Goal: Contribute content: Contribute content

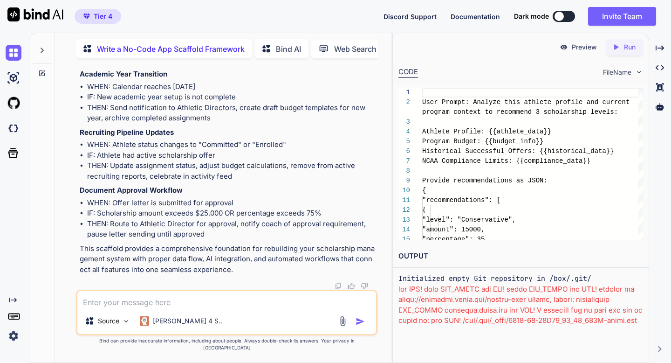
scroll to position [4747, 0]
click at [116, 304] on textarea at bounding box center [226, 299] width 298 height 17
type textarea "It there anything that is missing? If so please rewrite with updated information"
click at [359, 326] on img "button" at bounding box center [360, 321] width 9 height 9
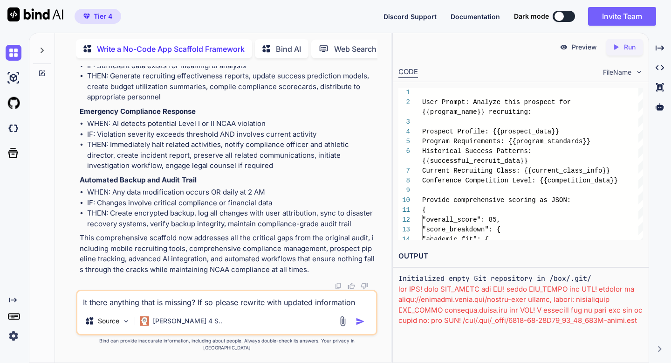
scroll to position [12982, 0]
click at [338, 290] on img at bounding box center [338, 285] width 7 height 7
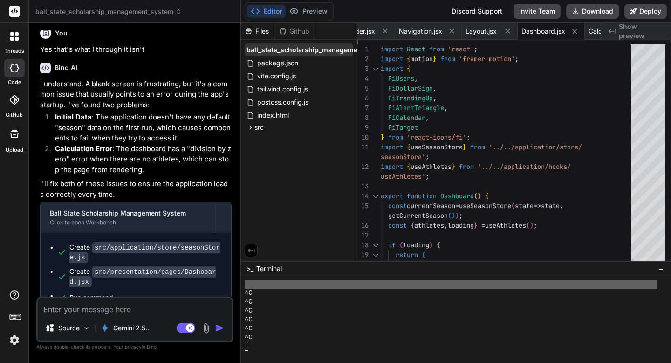
scroll to position [0, 71]
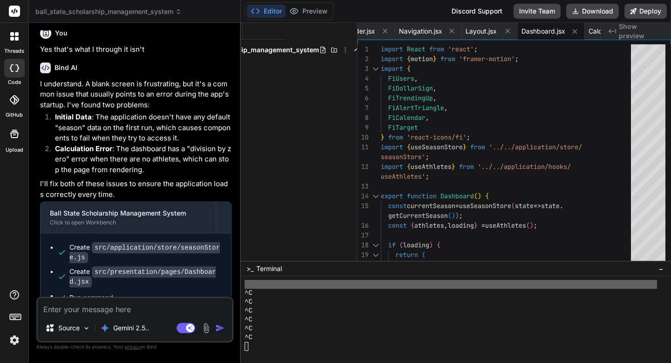
click at [11, 42] on div at bounding box center [15, 37] width 20 height 20
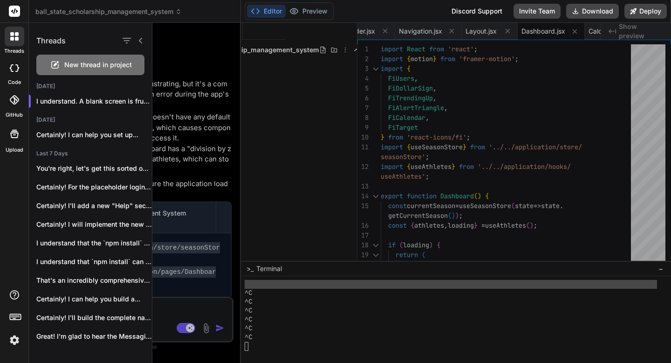
click at [55, 62] on icon at bounding box center [54, 64] width 7 height 7
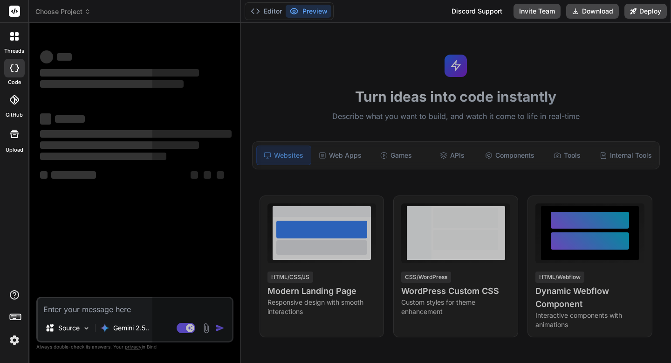
scroll to position [567, 0]
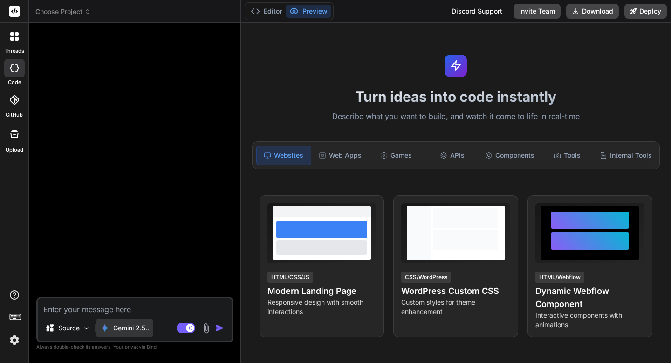
click at [112, 322] on div "Gemini 2.5.." at bounding box center [125, 327] width 56 height 19
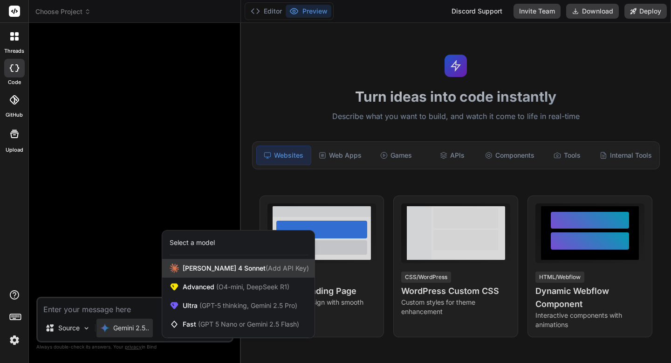
click at [176, 269] on icon at bounding box center [174, 267] width 9 height 9
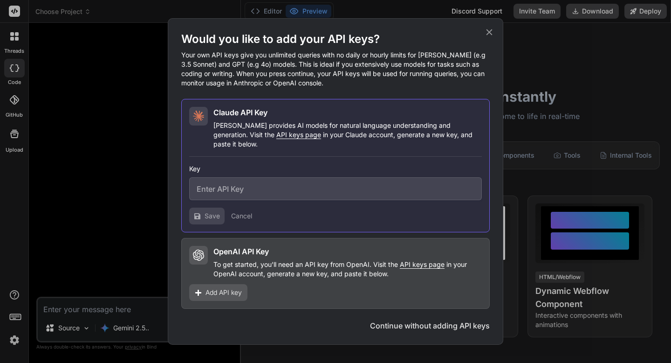
click at [115, 146] on div "Would you like to add your API keys? Your own API keys give you unlimited queri…" at bounding box center [335, 181] width 671 height 363
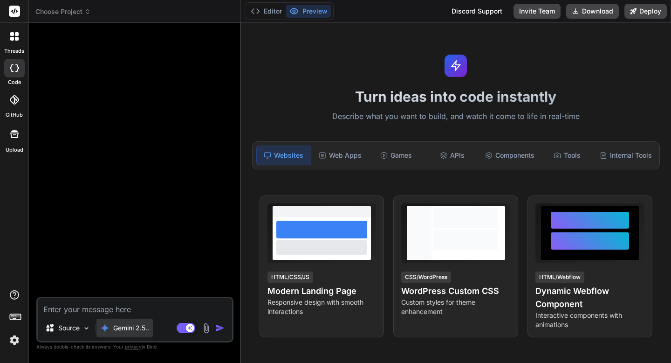
click at [141, 335] on div "Gemini 2.5.." at bounding box center [125, 327] width 56 height 19
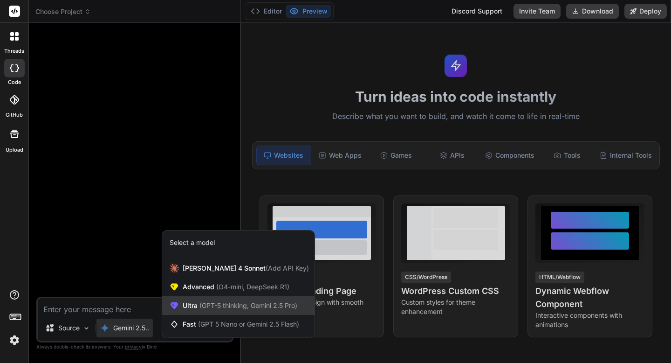
click at [180, 305] on div "Ultra (GPT-5 thinking, Gemini 2.5 Pro)" at bounding box center [238, 305] width 152 height 19
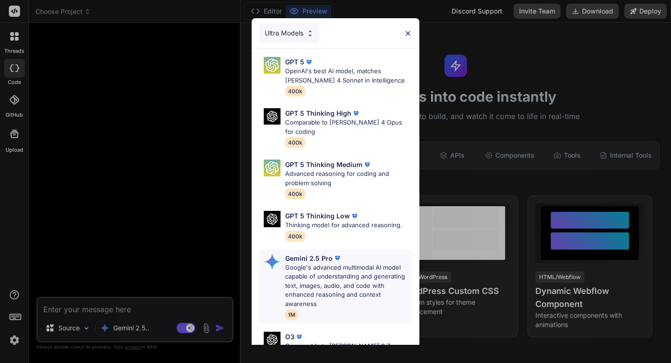
scroll to position [96, 0]
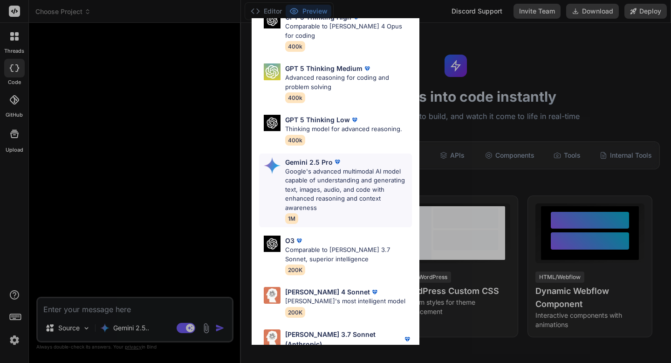
click at [292, 287] on p "Claude 4 Sonnet" at bounding box center [327, 292] width 85 height 10
type textarea "x"
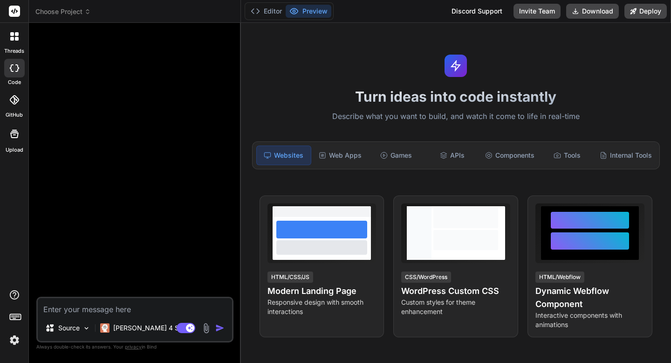
click at [157, 310] on textarea at bounding box center [135, 306] width 194 height 17
paste textarea "You're absolutely right - there are several critical gaps in my original scaffo…"
type textarea "You're absolutely right - there are several critical gaps in my original scaffo…"
type textarea "x"
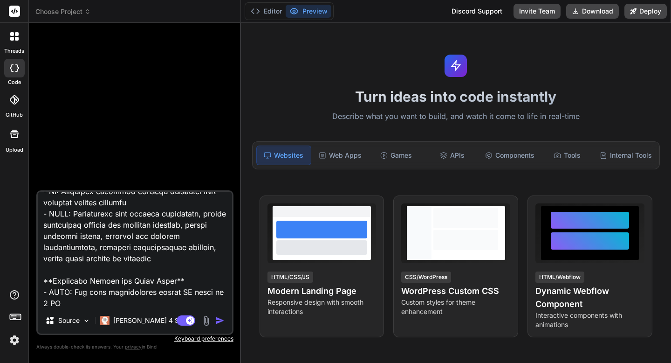
type textarea "You're absolutely right - there are several critical gaps in my original scaffo…"
click at [222, 320] on img "button" at bounding box center [219, 320] width 9 height 9
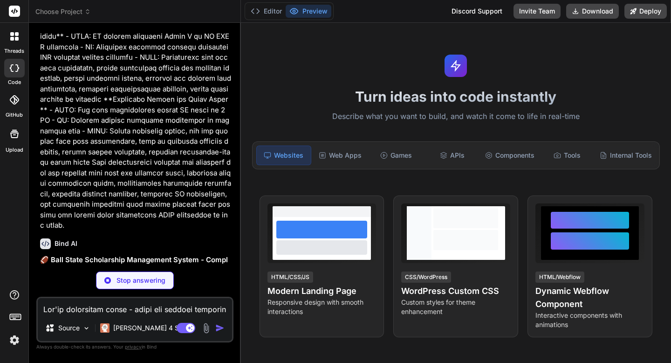
scroll to position [5455, 0]
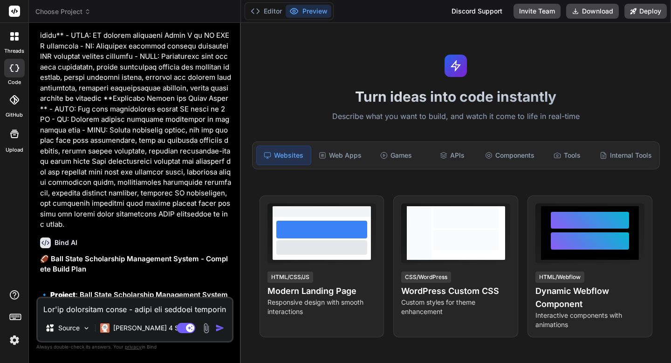
type textarea "x"
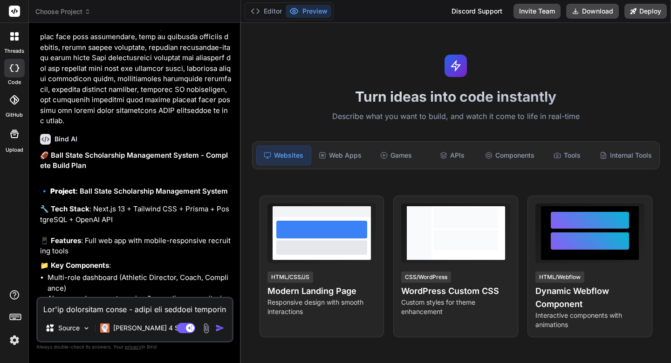
scroll to position [5630, 0]
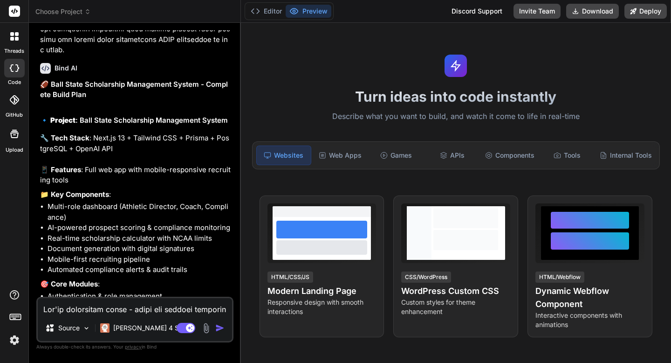
click at [120, 311] on textarea at bounding box center [135, 306] width 194 height 17
type textarea "y"
type textarea "x"
type textarea "ye"
type textarea "x"
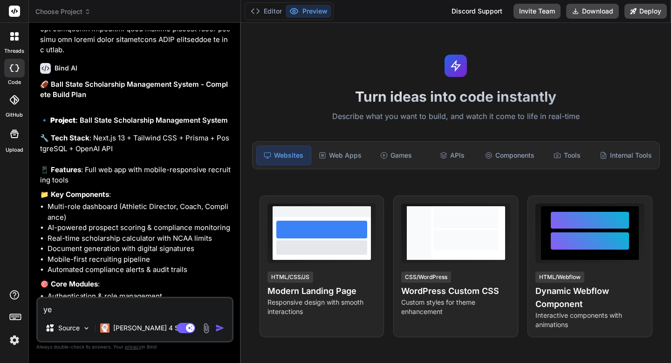
type textarea "yes"
type textarea "x"
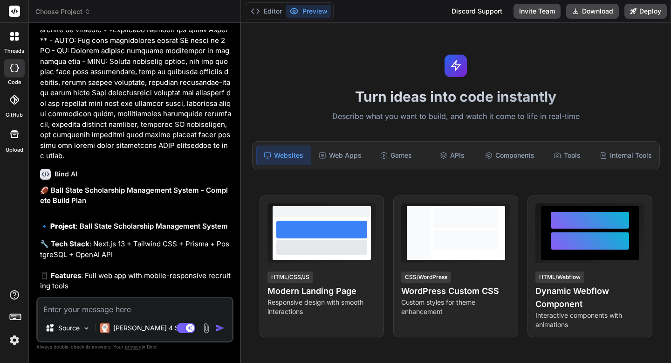
scroll to position [5726, 0]
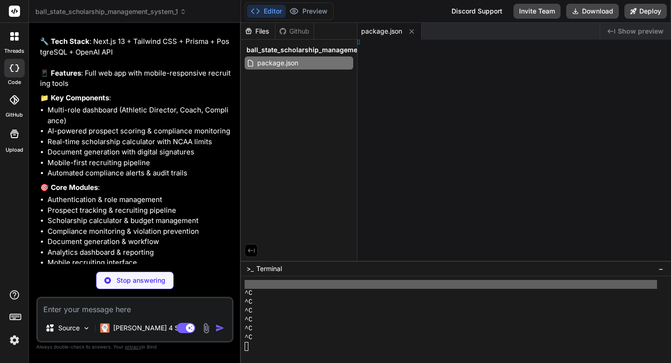
type textarea "x"
type textarea "nfig"
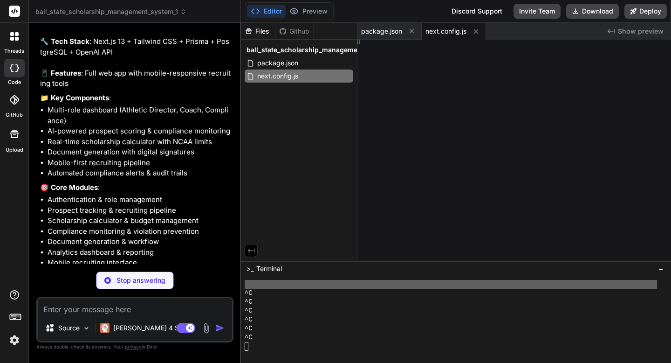
type textarea "x"
type textarea "les"] }"
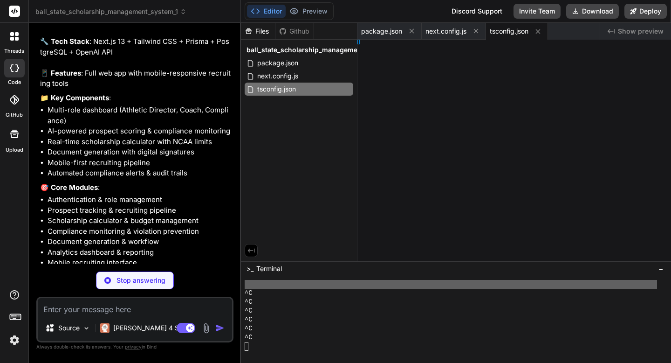
type textarea "x"
type textarea "], }"
type textarea "x"
type textarea ", }, }"
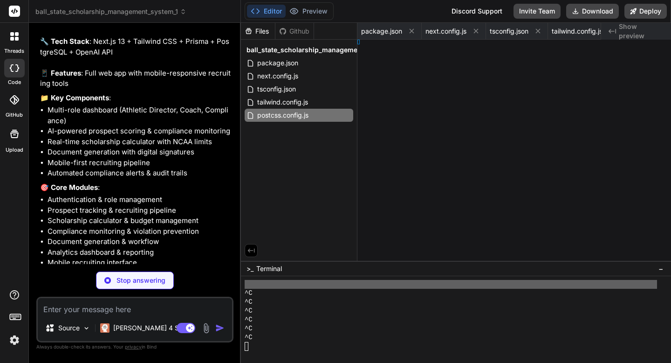
type textarea "x"
type textarea "ts") }"
type textarea "x"
type textarea "ere""
type textarea "x"
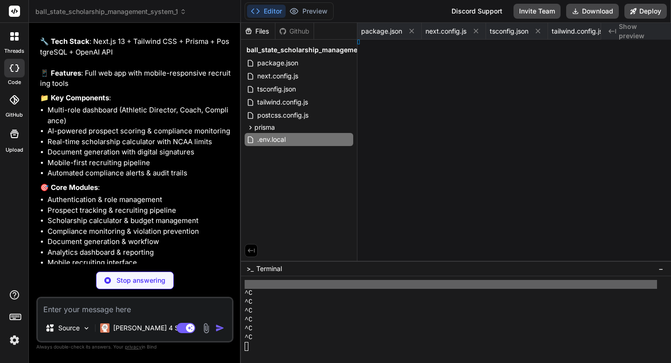
type textarea "DATABASE_URL="postgresql://username:password@localhost:5432/ballstate_scholarsh…"
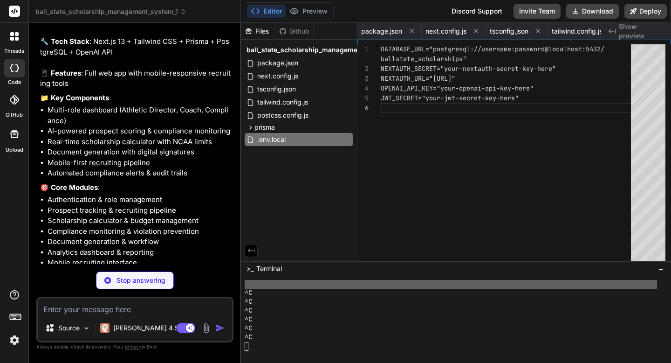
type textarea "x"
type textarea "@apply bg-red-100 text-red-800; } }</layer>"
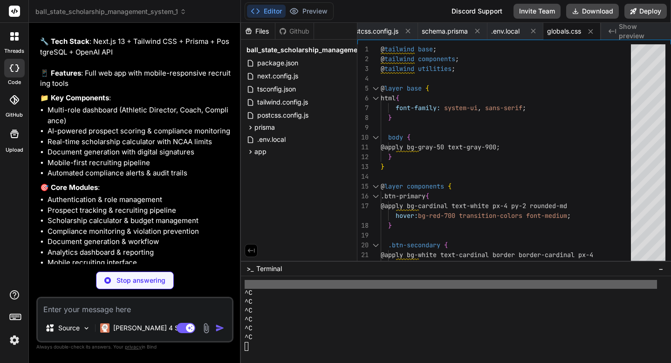
scroll to position [5891, 0]
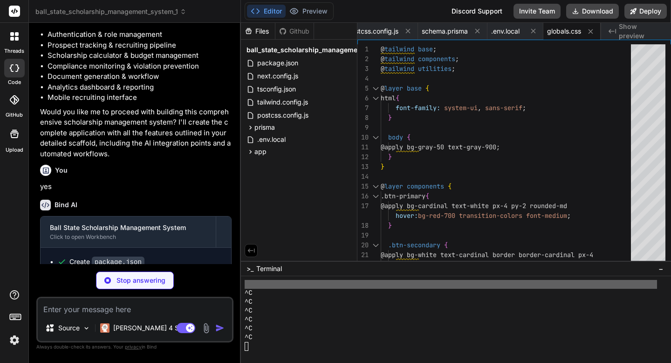
type textarea "x"
type textarea "/> </body> </html> ) }"
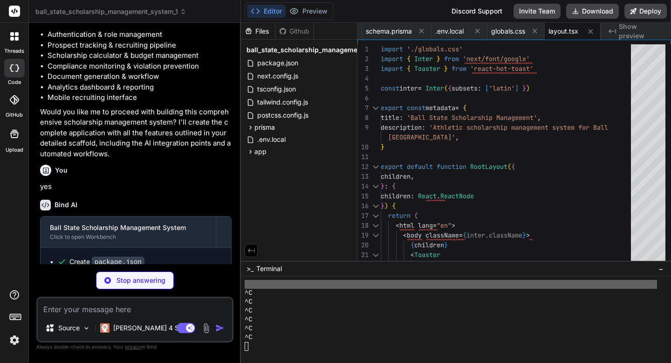
scroll to position [5905, 0]
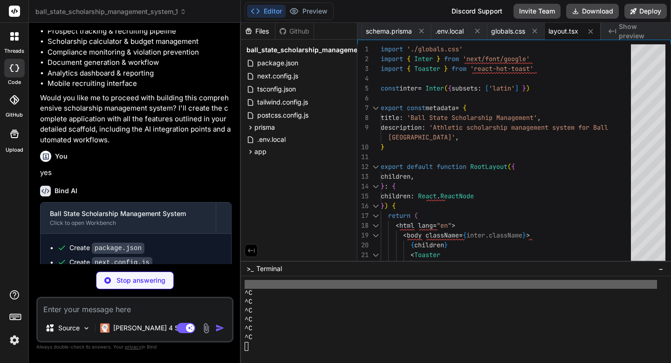
type textarea "x"
type textarea "</div> </div> </div> </div> </div> ) }"
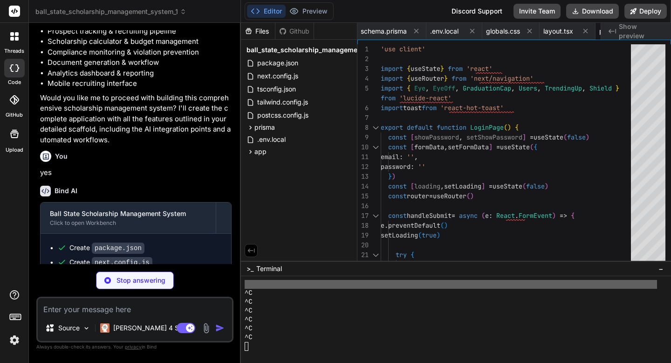
scroll to position [0, 396]
type textarea "x"
type textarea "</div> ) }"
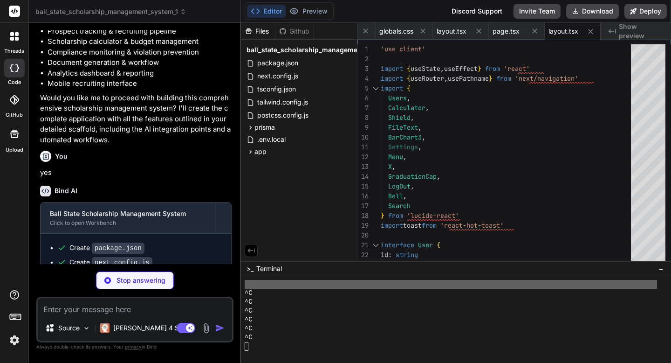
type textarea "x"
type textarea "))} </div> </div> </div> </div> ) }"
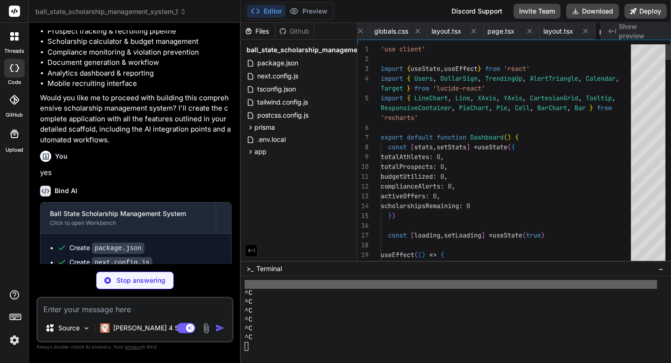
scroll to position [0, 508]
type textarea "x"
type textarea "}"
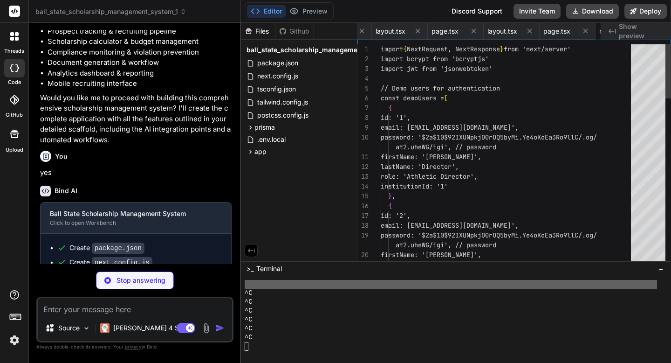
scroll to position [19, 0]
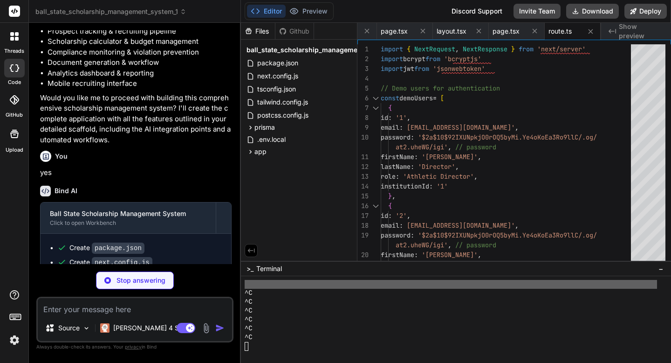
type textarea "x"
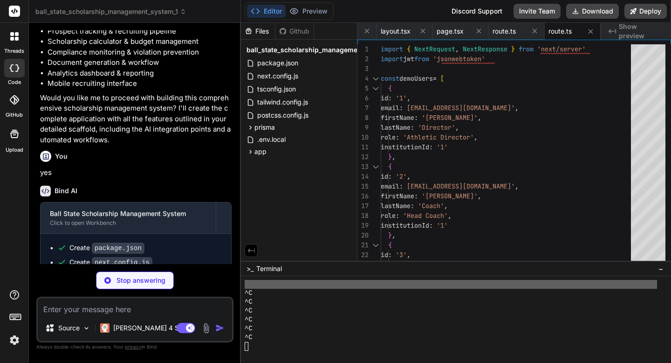
type textarea "x"
type textarea ")} </div> ) }"
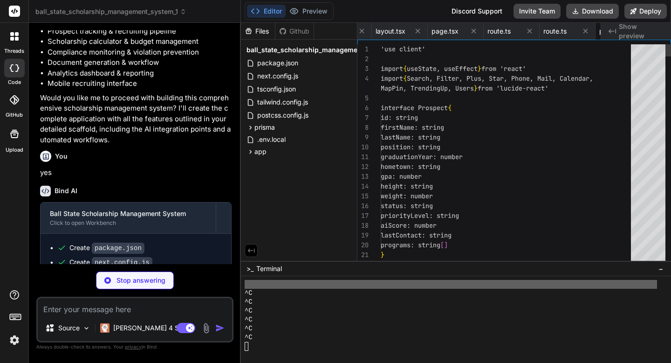
scroll to position [29, 0]
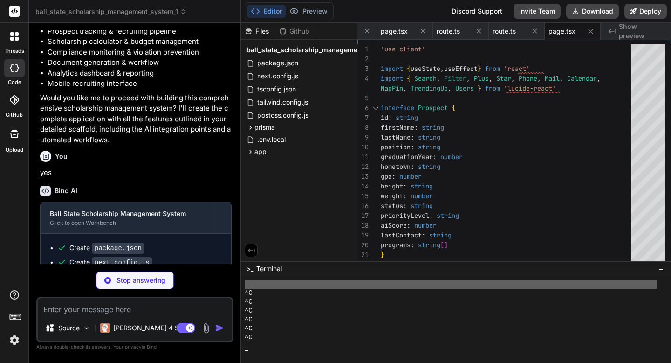
type textarea "x"
type textarea ") }"
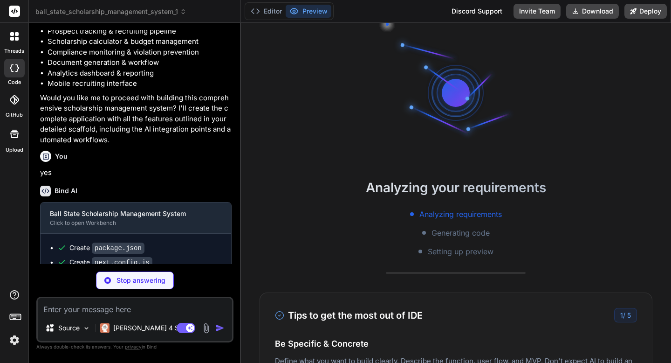
scroll to position [576, 0]
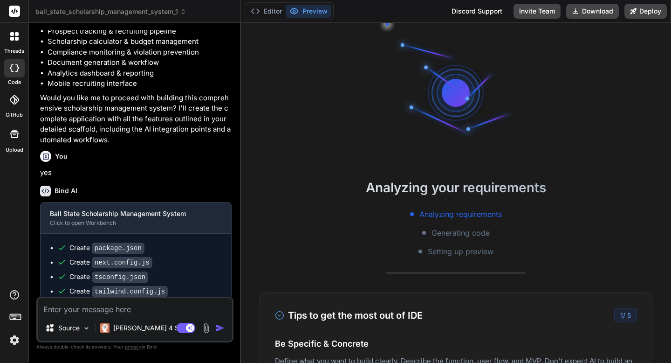
type textarea "x"
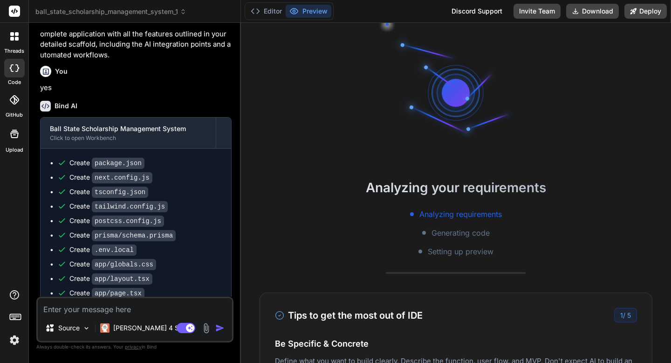
scroll to position [6046, 0]
